Goal: Information Seeking & Learning: Learn about a topic

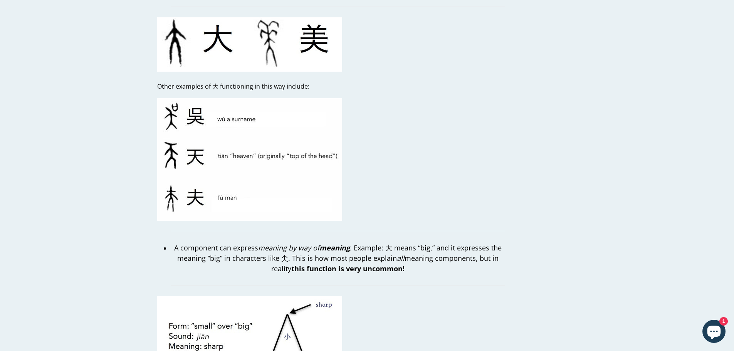
scroll to position [1022, 0]
click at [469, 230] on blockquote "A component can express meaning by way of meaning . Example: 大 means “big,” and…" at bounding box center [338, 257] width 334 height 55
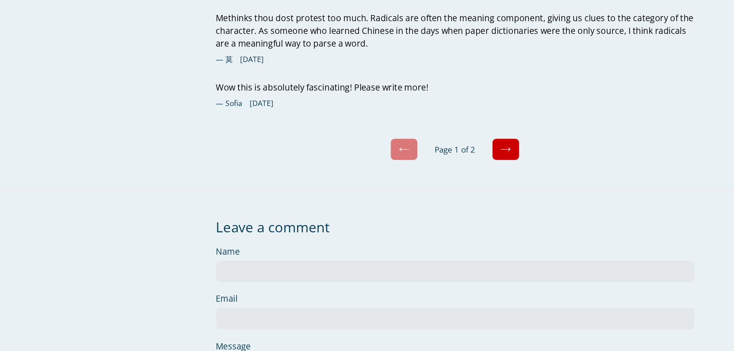
scroll to position [2762, 0]
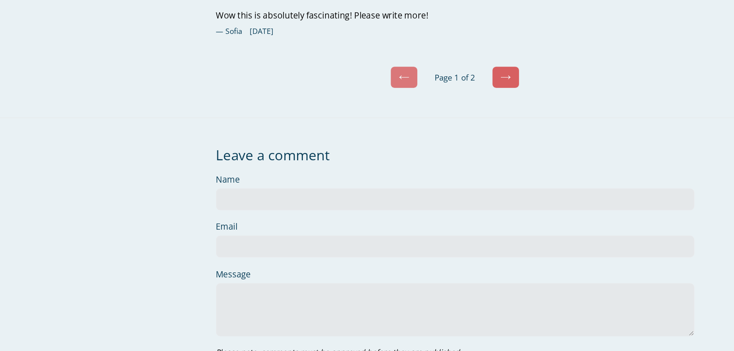
click at [366, 116] on icon at bounding box center [368, 117] width 7 height 3
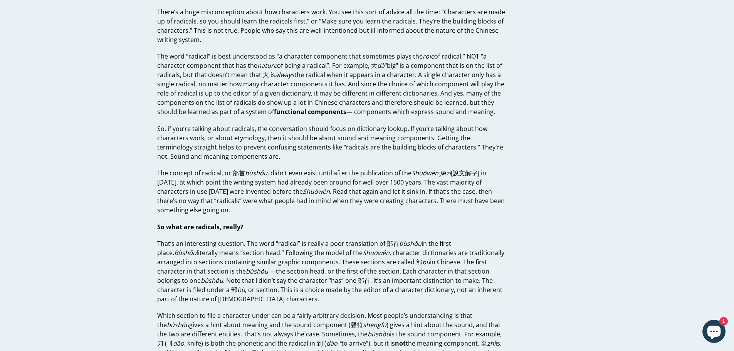
scroll to position [5, 0]
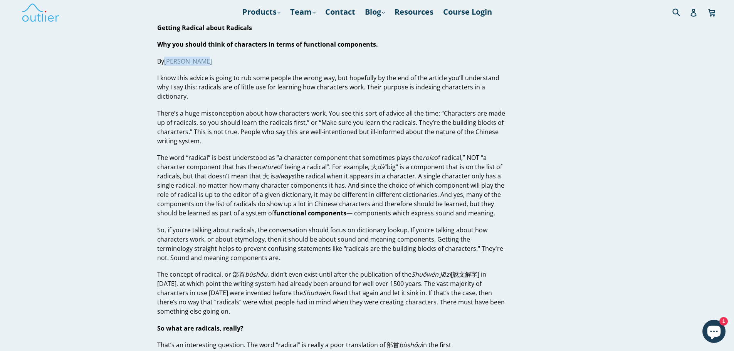
drag, startPoint x: 210, startPoint y: 62, endPoint x: 166, endPoint y: 61, distance: 43.9
click at [166, 61] on p "By John Renfroe" at bounding box center [331, 61] width 348 height 9
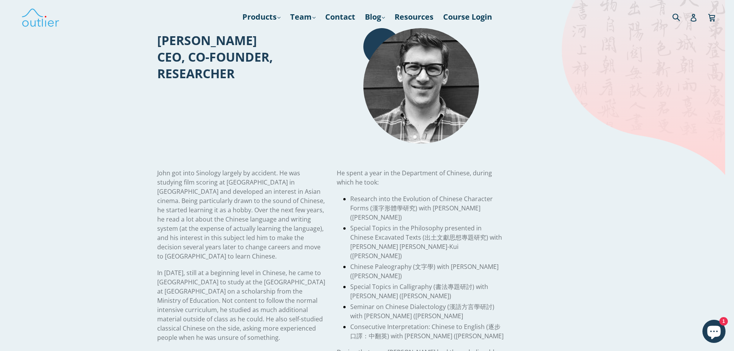
click at [109, 114] on main "[PERSON_NAME], CEO [PERSON_NAME] CEO, CO-FOUNDER, RESEARCHER J ohn got into Sin…" at bounding box center [367, 290] width 734 height 591
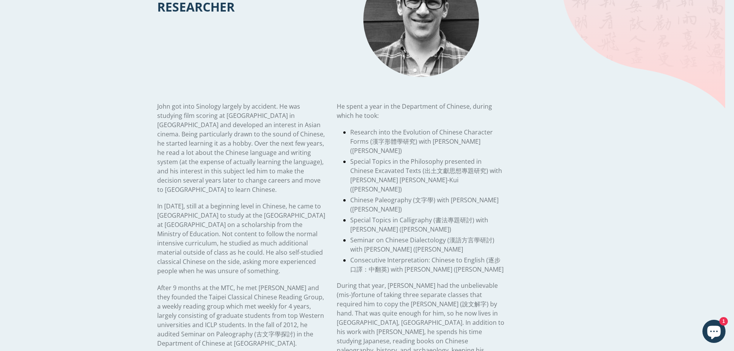
scroll to position [66, 0]
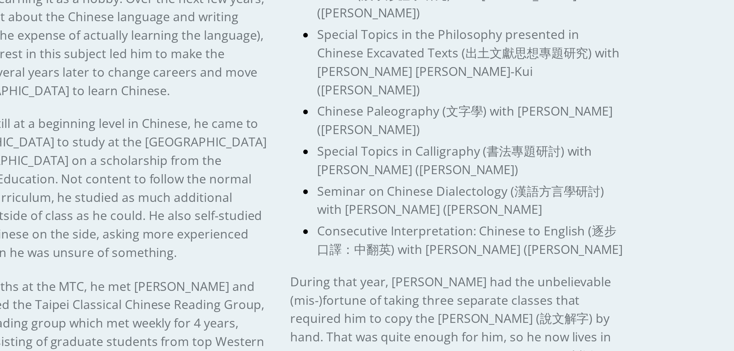
click at [503, 259] on div "He spent a year in the Department of Chinese, during which he took: Research in…" at bounding box center [421, 247] width 168 height 290
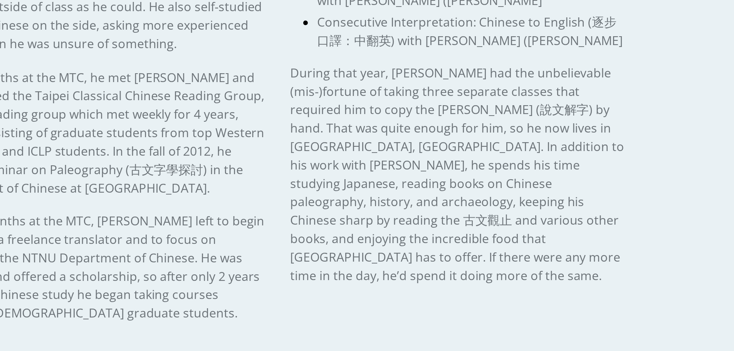
scroll to position [143, 0]
